Goal: Transaction & Acquisition: Purchase product/service

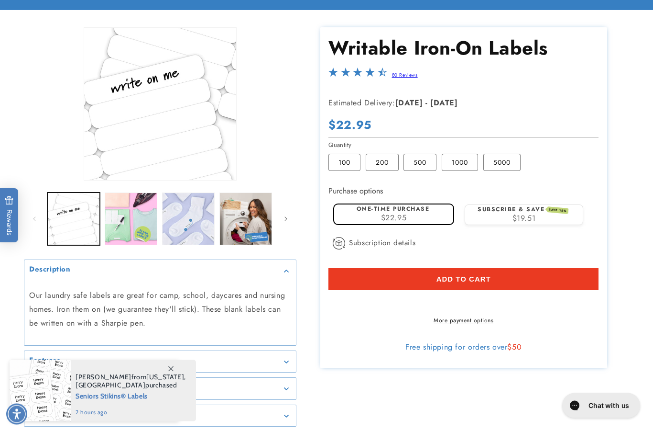
scroll to position [90, 0]
click at [43, 104] on li "Open media 1 in modal" at bounding box center [160, 103] width 273 height 153
click at [348, 154] on label "100 Variant sold out or unavailable" at bounding box center [345, 162] width 32 height 17
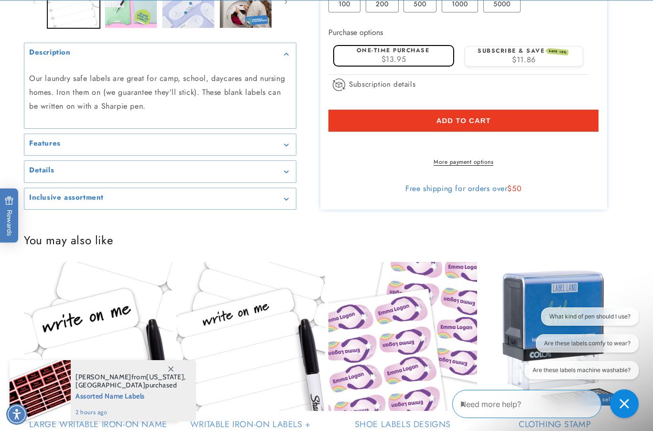
scroll to position [317, 0]
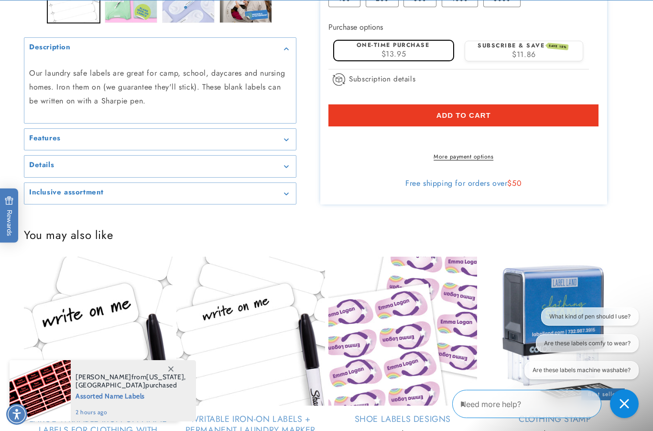
click at [34, 133] on h2 "Features" at bounding box center [45, 138] width 32 height 10
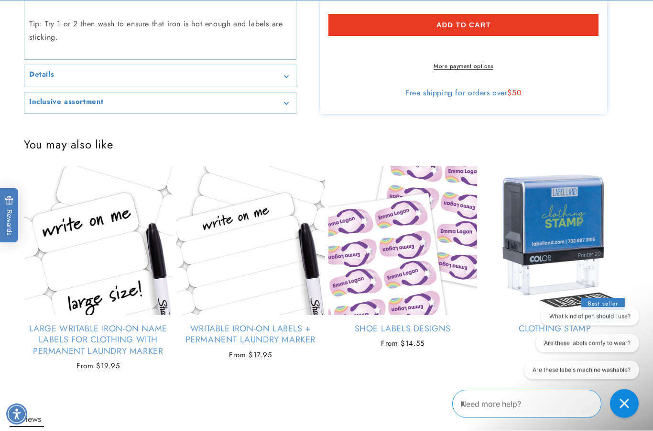
scroll to position [669, 0]
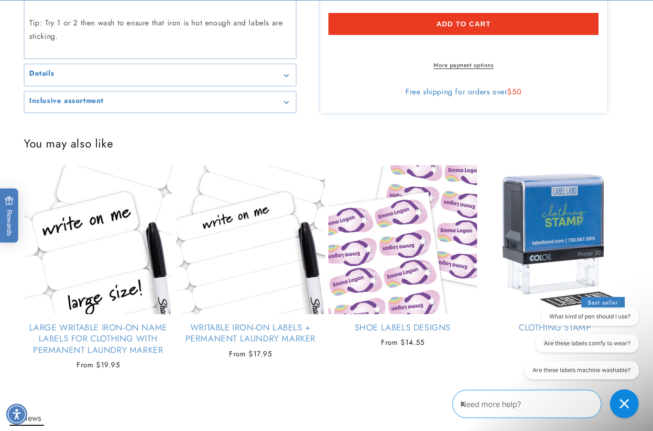
click at [27, 64] on summary "Details" at bounding box center [160, 75] width 272 height 22
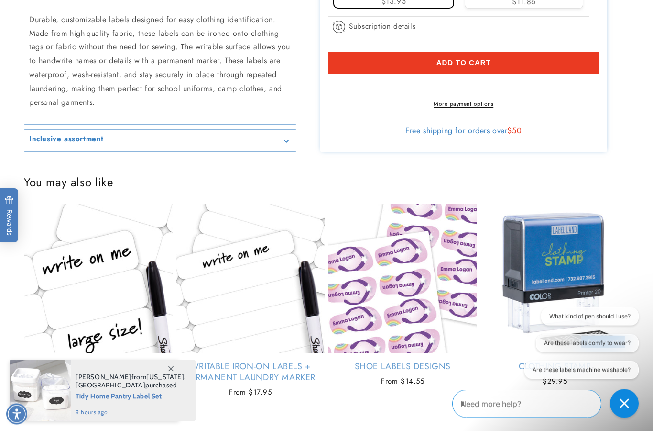
scroll to position [751, 0]
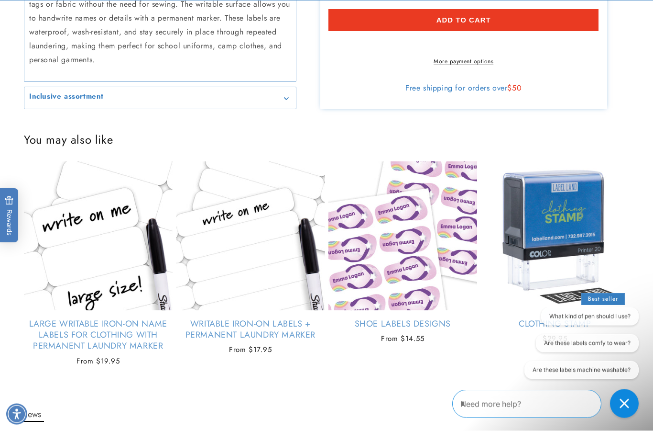
scroll to position [794, 0]
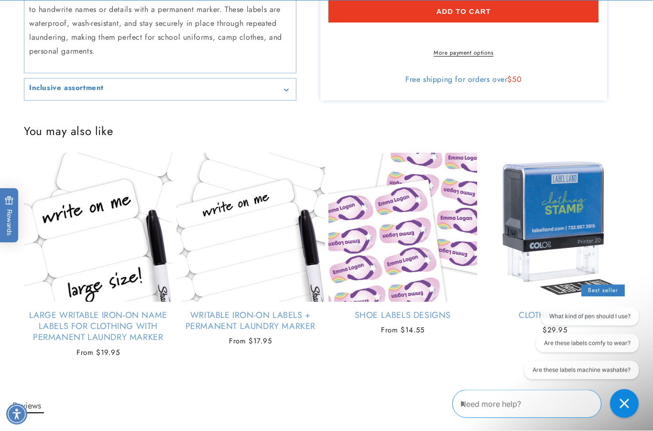
click at [33, 84] on h2 "Inclusive assortment" at bounding box center [66, 89] width 75 height 10
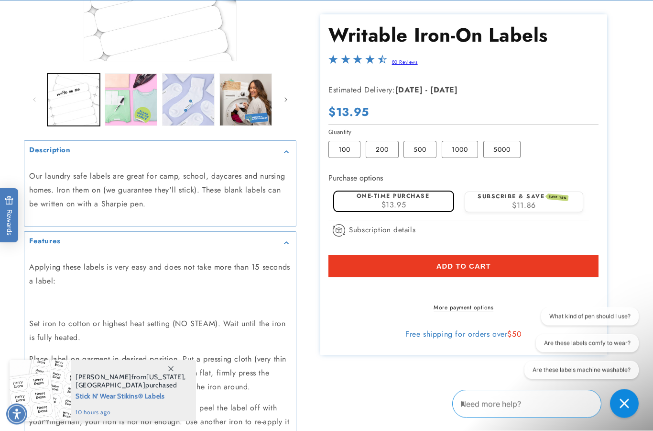
scroll to position [225, 0]
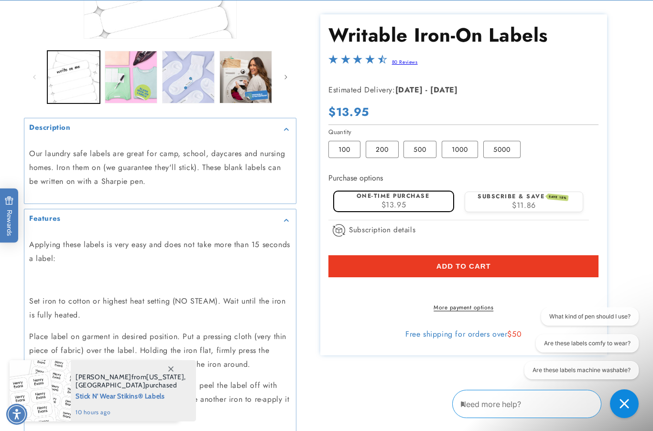
click at [118, 78] on button "Load image 2 in gallery view" at bounding box center [131, 77] width 53 height 53
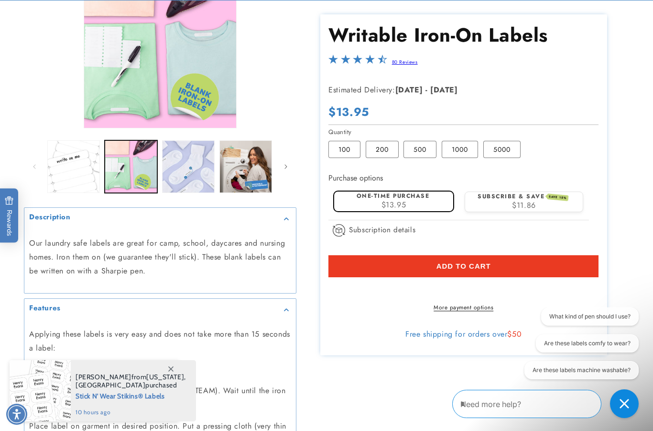
scroll to position [118, 0]
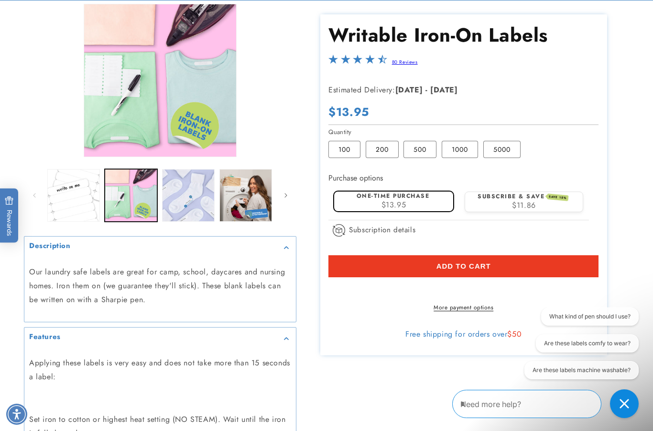
click at [180, 193] on button "Load image 3 in gallery view" at bounding box center [188, 195] width 53 height 53
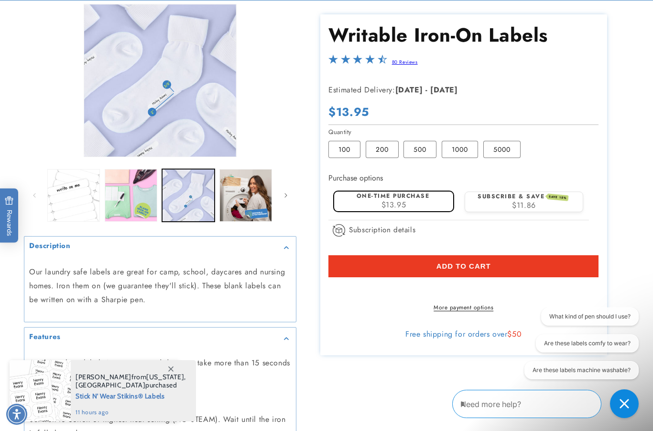
click at [236, 188] on button "Load image 4 in gallery view" at bounding box center [246, 195] width 53 height 53
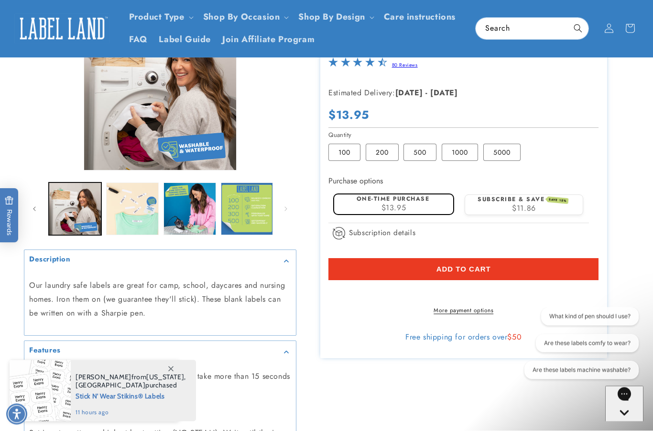
scroll to position [100, 0]
click at [133, 199] on button "Load image 5 in gallery view" at bounding box center [132, 208] width 53 height 53
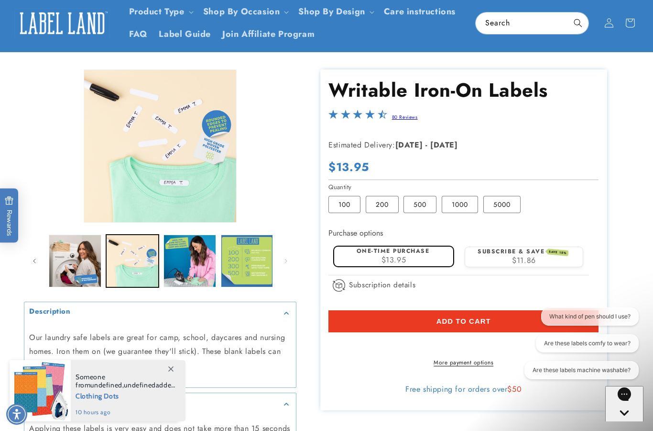
scroll to position [0, 0]
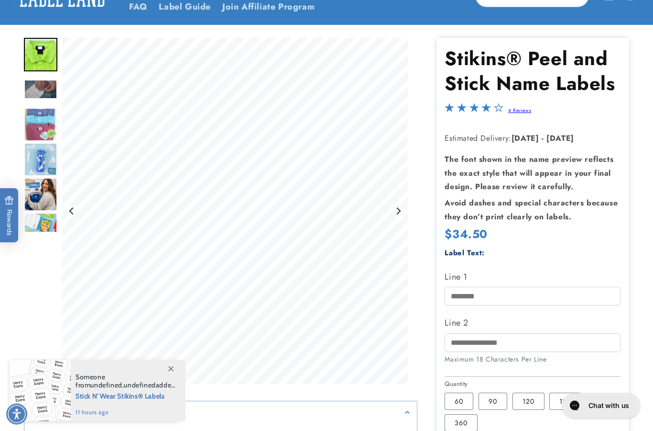
scroll to position [75, 0]
click at [35, 87] on img "Go to slide 3" at bounding box center [40, 89] width 33 height 20
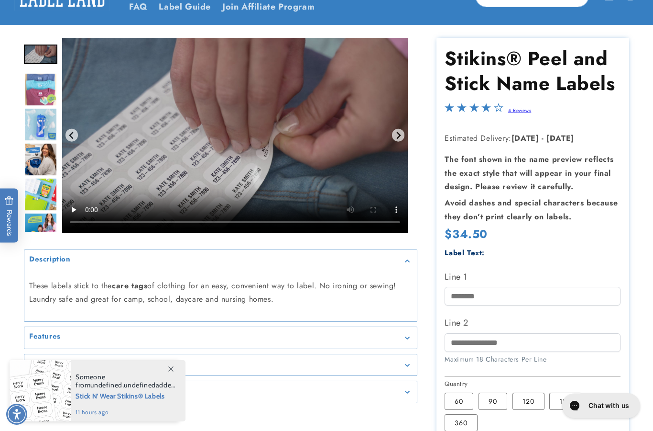
scroll to position [77, 0]
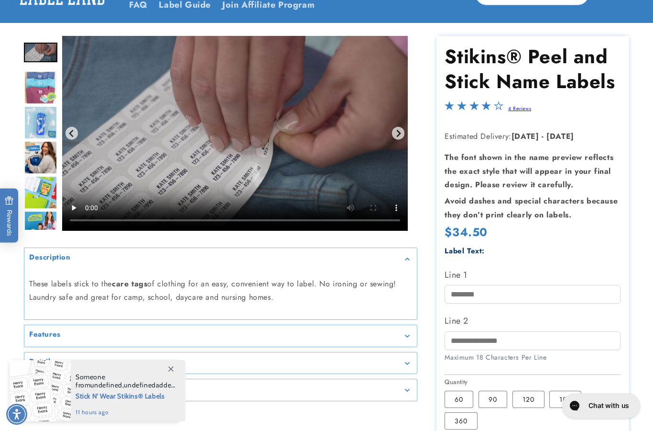
click at [35, 111] on img "Go to slide 5" at bounding box center [40, 122] width 33 height 33
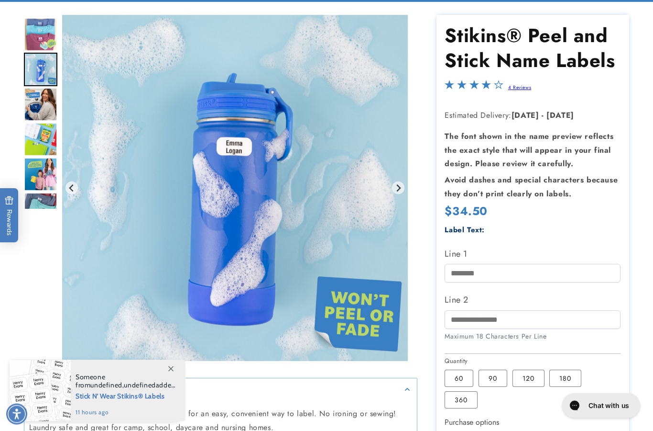
click at [31, 107] on img "Go to slide 6" at bounding box center [40, 104] width 33 height 33
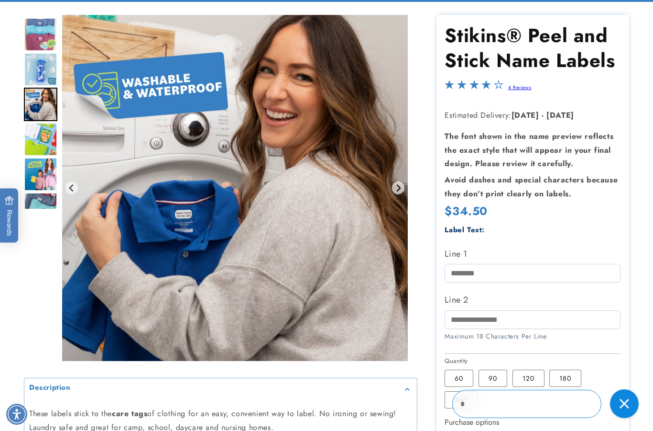
scroll to position [112, 0]
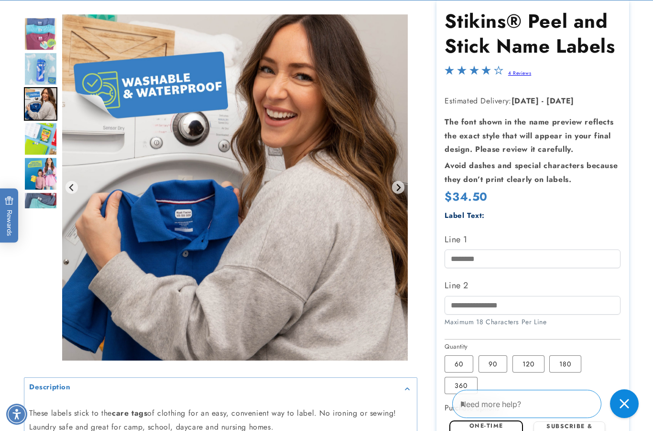
click at [30, 66] on img "Go to slide 5" at bounding box center [40, 68] width 33 height 33
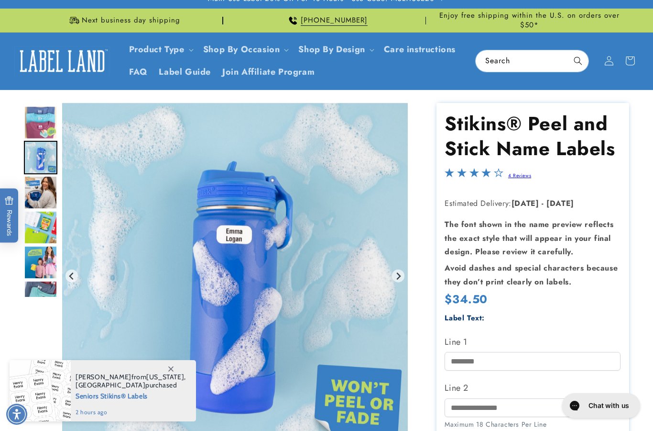
scroll to position [0, 0]
